Goal: Information Seeking & Learning: Learn about a topic

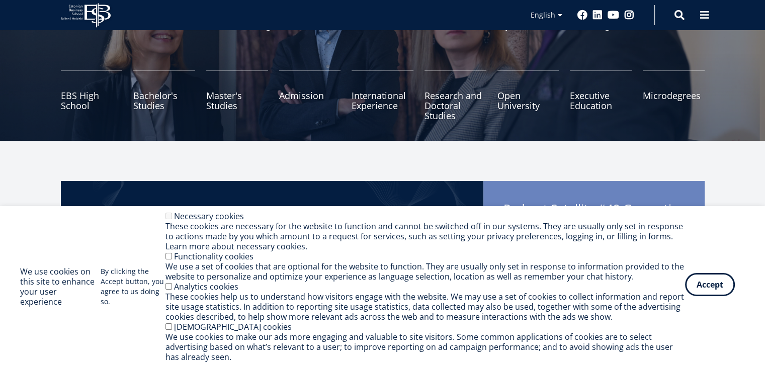
click at [696, 282] on button "Accept" at bounding box center [710, 284] width 50 height 23
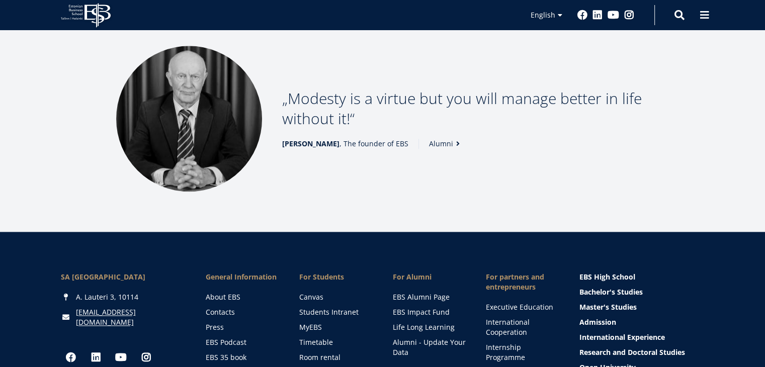
scroll to position [1459, 0]
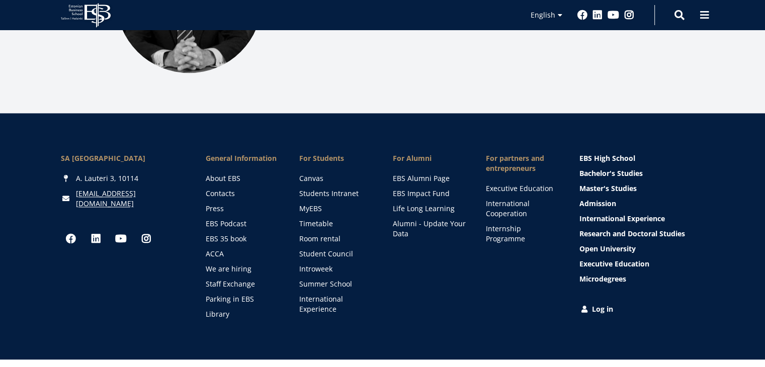
click at [599, 178] on ul "EBS High School Bachelor's Studies Master's Studies Admission International Exp…" at bounding box center [641, 218] width 125 height 151
click at [602, 184] on link "Master's Studies" at bounding box center [642, 189] width 125 height 10
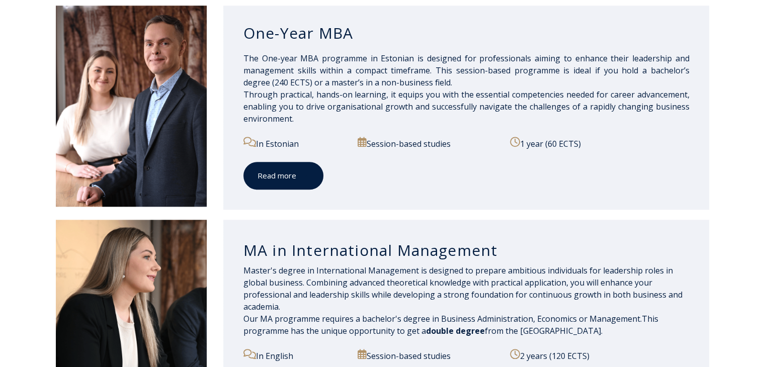
scroll to position [905, 0]
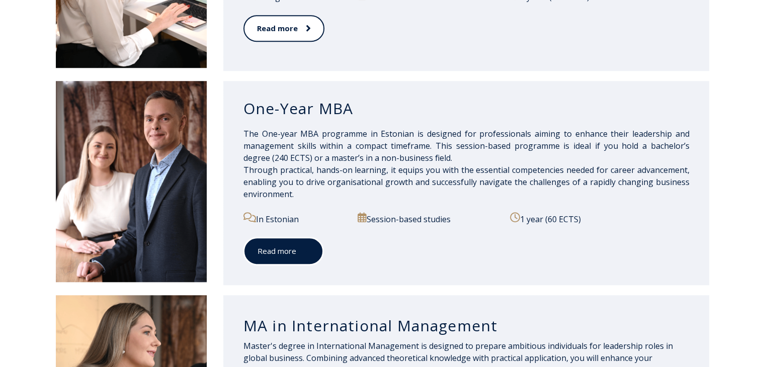
click at [280, 258] on link "Read more" at bounding box center [283, 251] width 80 height 28
